Goal: Task Accomplishment & Management: Use online tool/utility

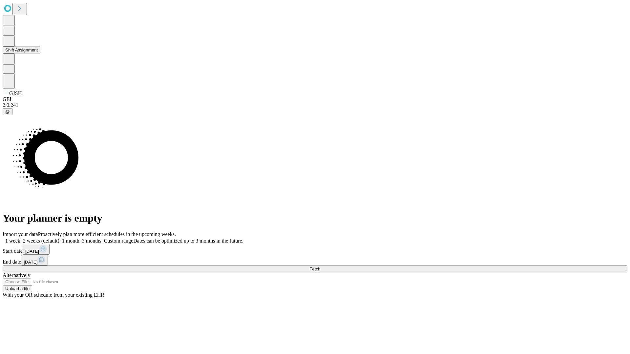
click at [40, 53] on button "Shift Assignment" at bounding box center [22, 50] width 38 height 7
